Goal: Information Seeking & Learning: Learn about a topic

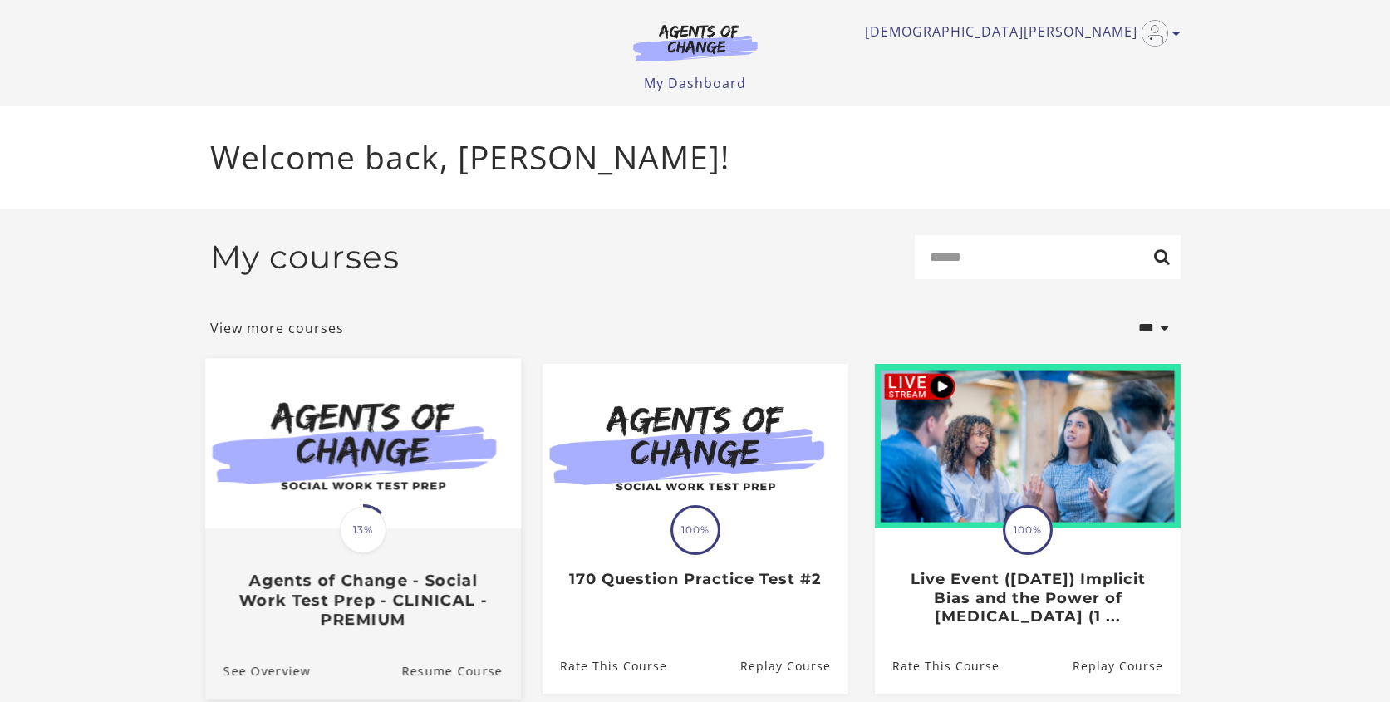
click at [339, 468] on img at bounding box center [362, 443] width 316 height 170
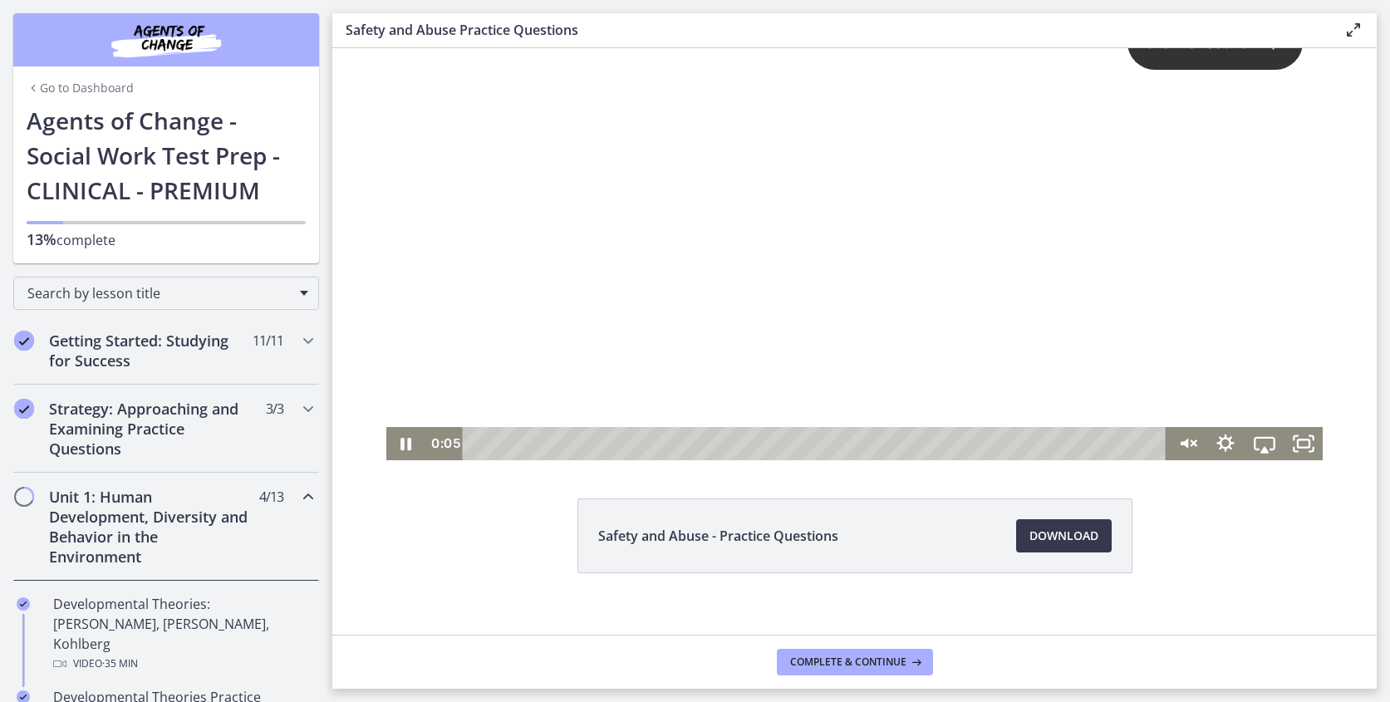
scroll to position [50, 0]
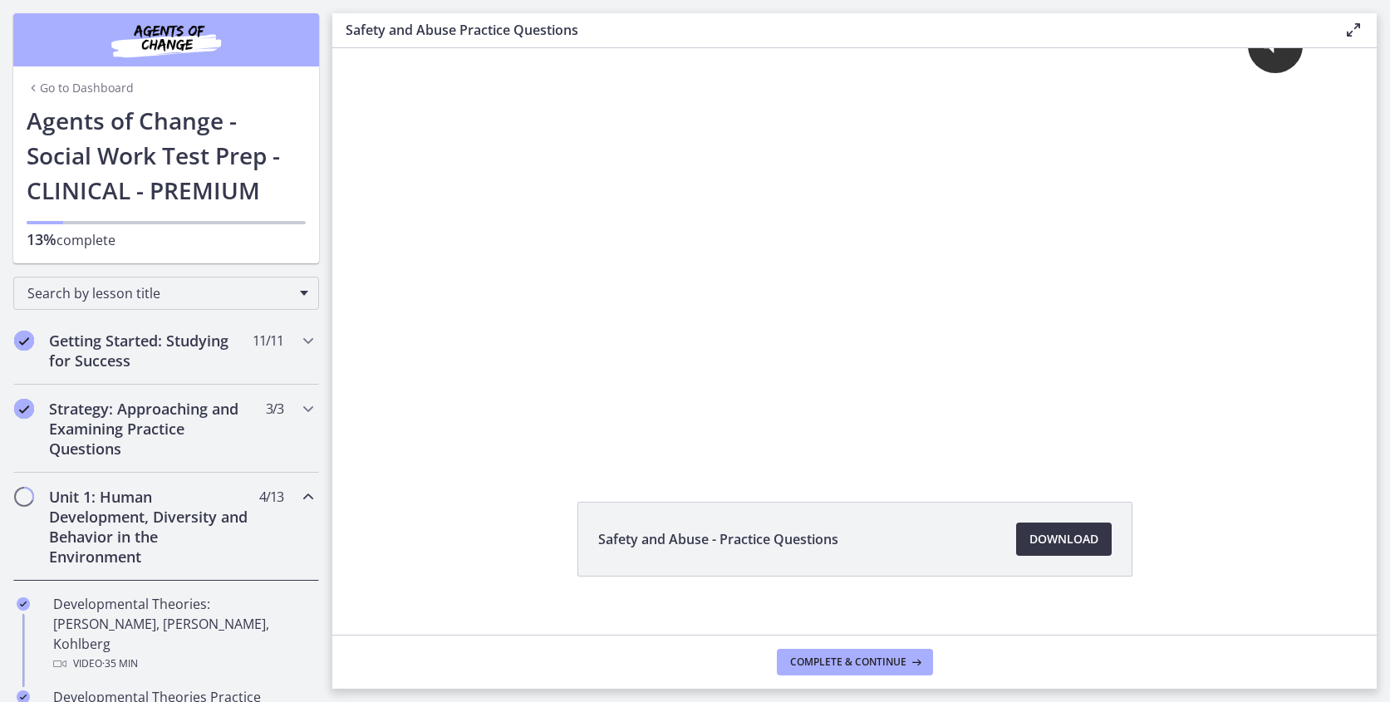
click at [1043, 547] on span "Download Opens in a new window" at bounding box center [1063, 539] width 69 height 20
click at [819, 660] on span "Complete & continue" at bounding box center [848, 661] width 116 height 13
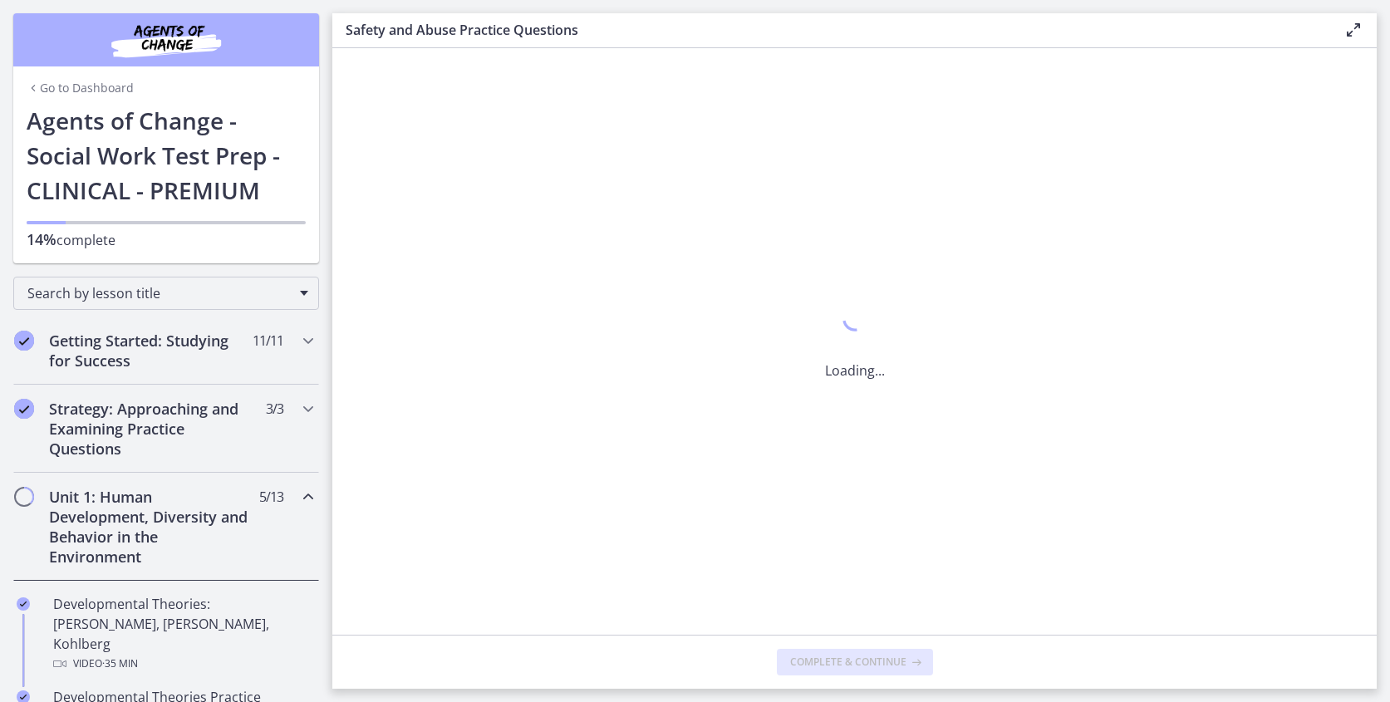
scroll to position [0, 0]
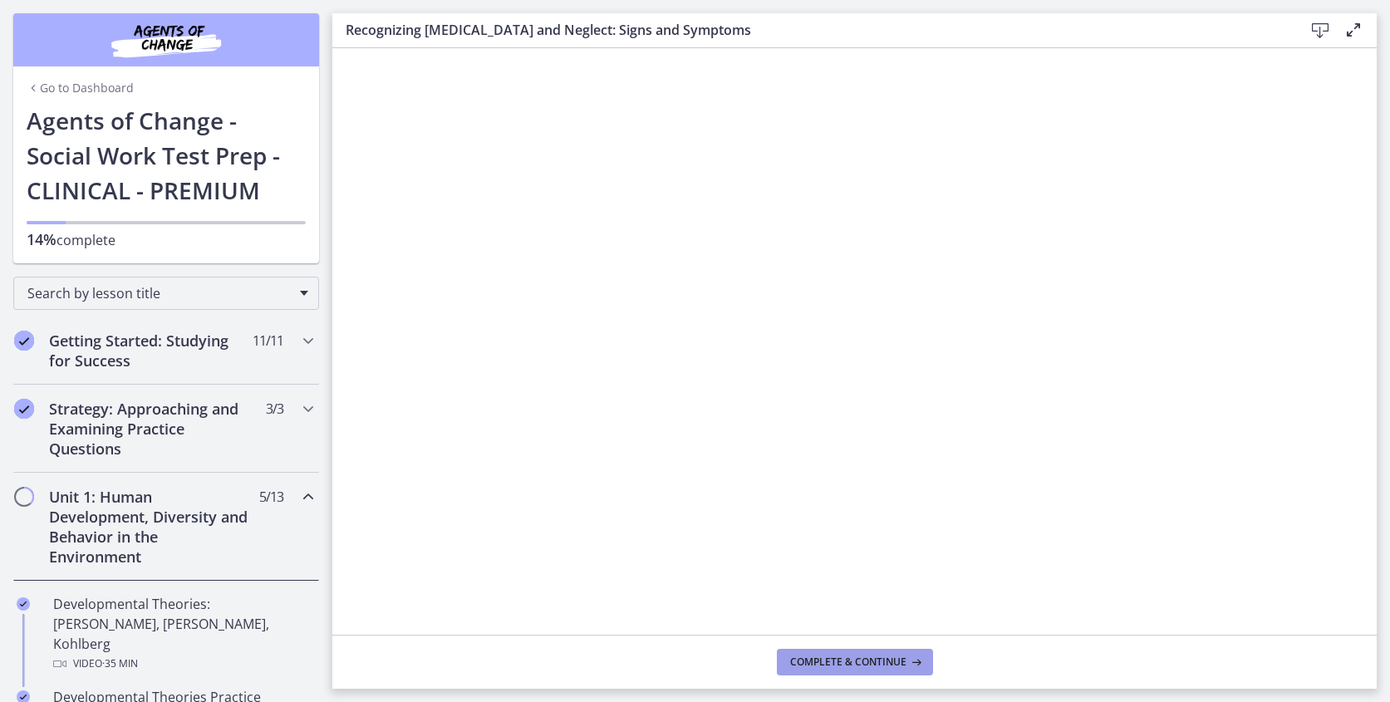
click at [842, 666] on span "Complete & continue" at bounding box center [848, 661] width 116 height 13
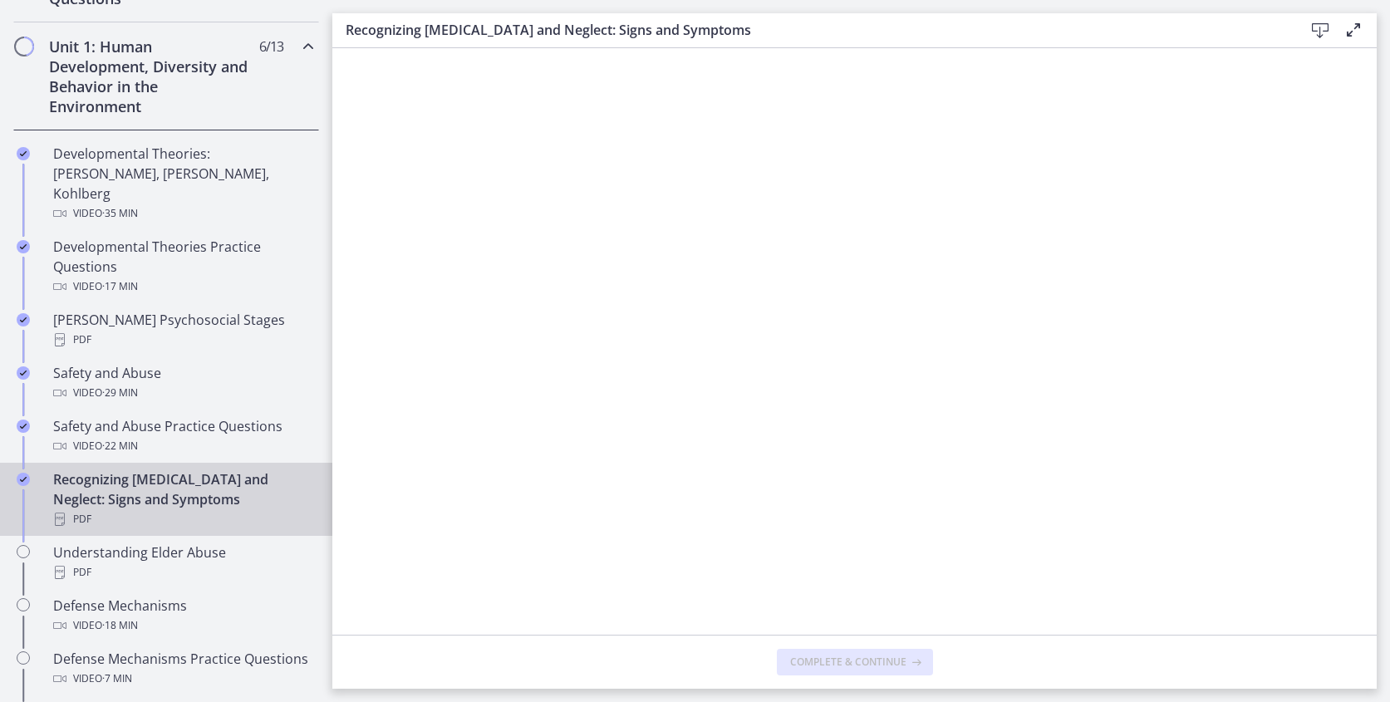
scroll to position [453, 0]
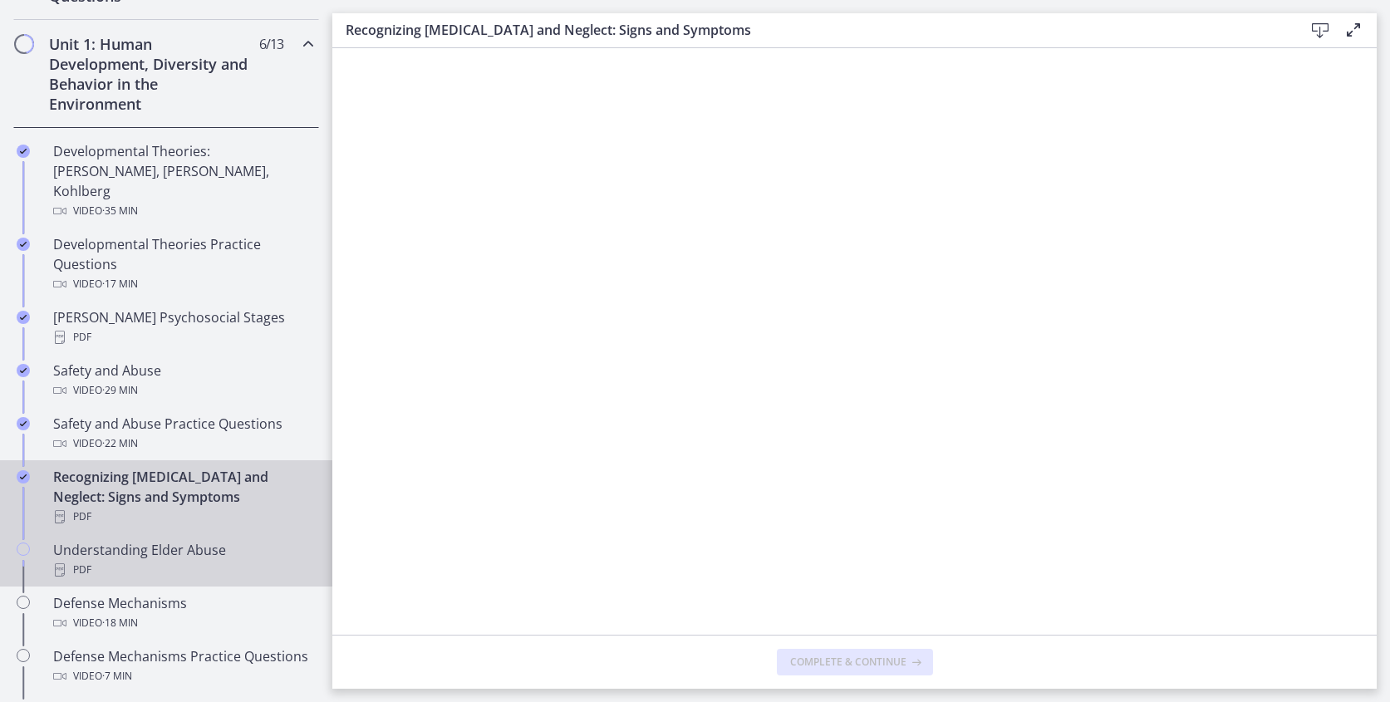
click at [145, 540] on div "Understanding Elder Abuse PDF" at bounding box center [182, 560] width 259 height 40
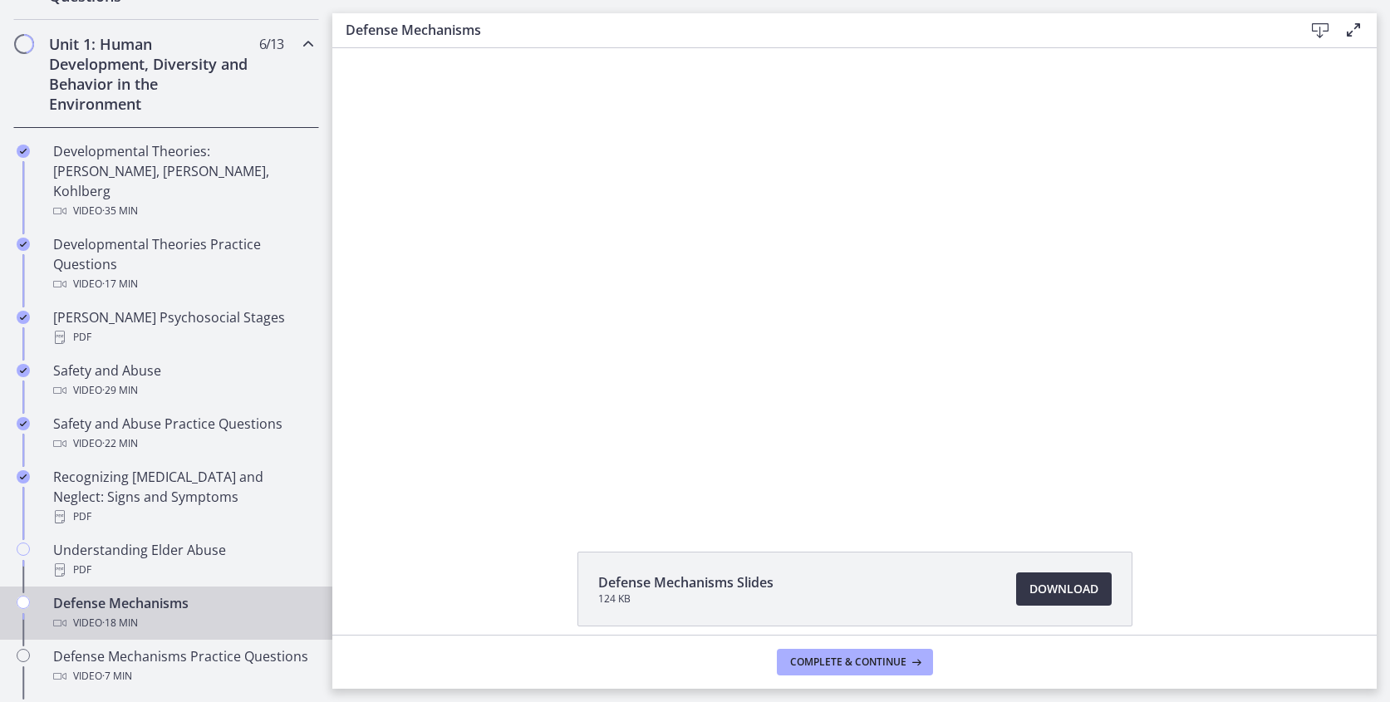
click at [1068, 594] on span "Download Opens in a new window" at bounding box center [1063, 589] width 69 height 20
